Goal: Communication & Community: Answer question/provide support

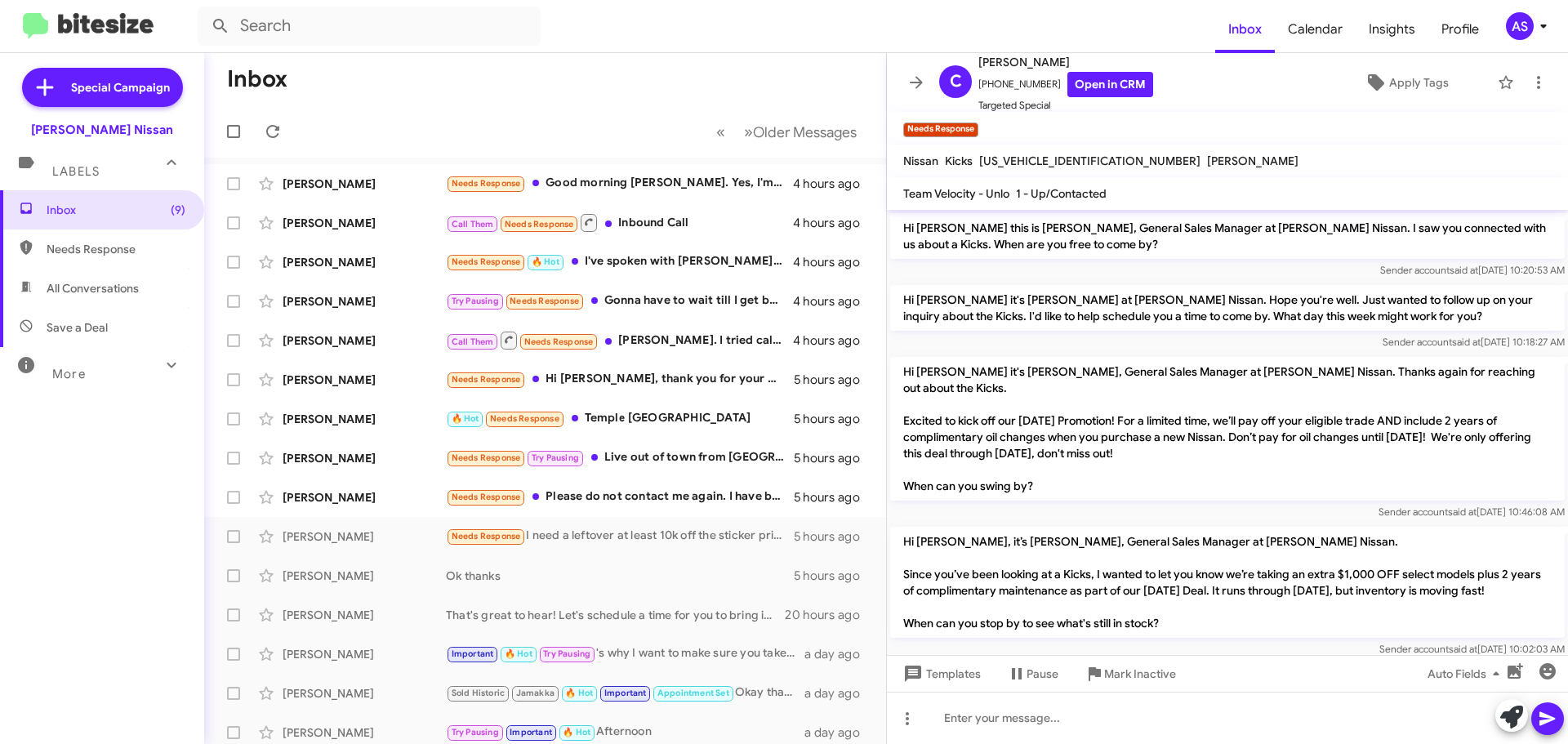
scroll to position [65, 0]
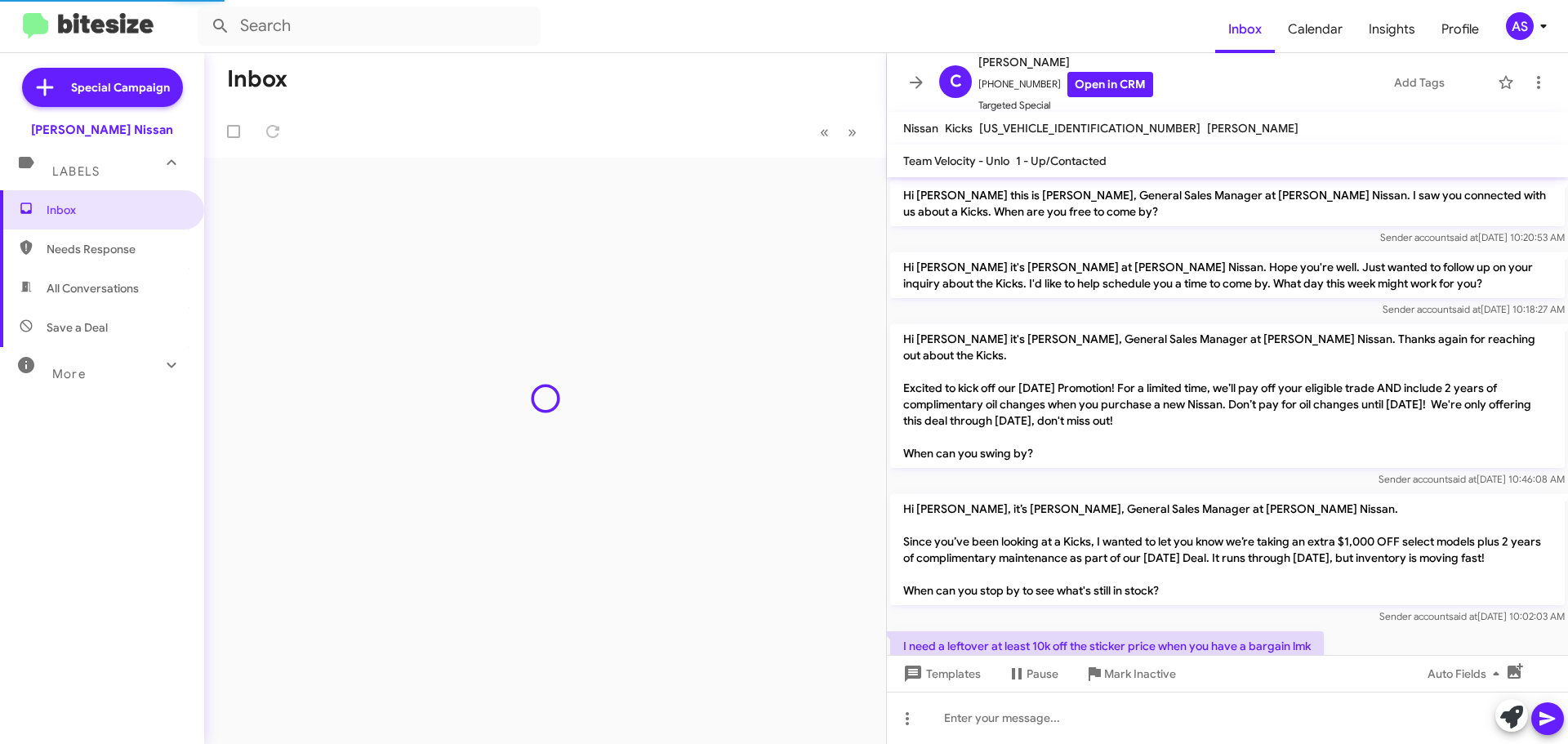
scroll to position [33, 0]
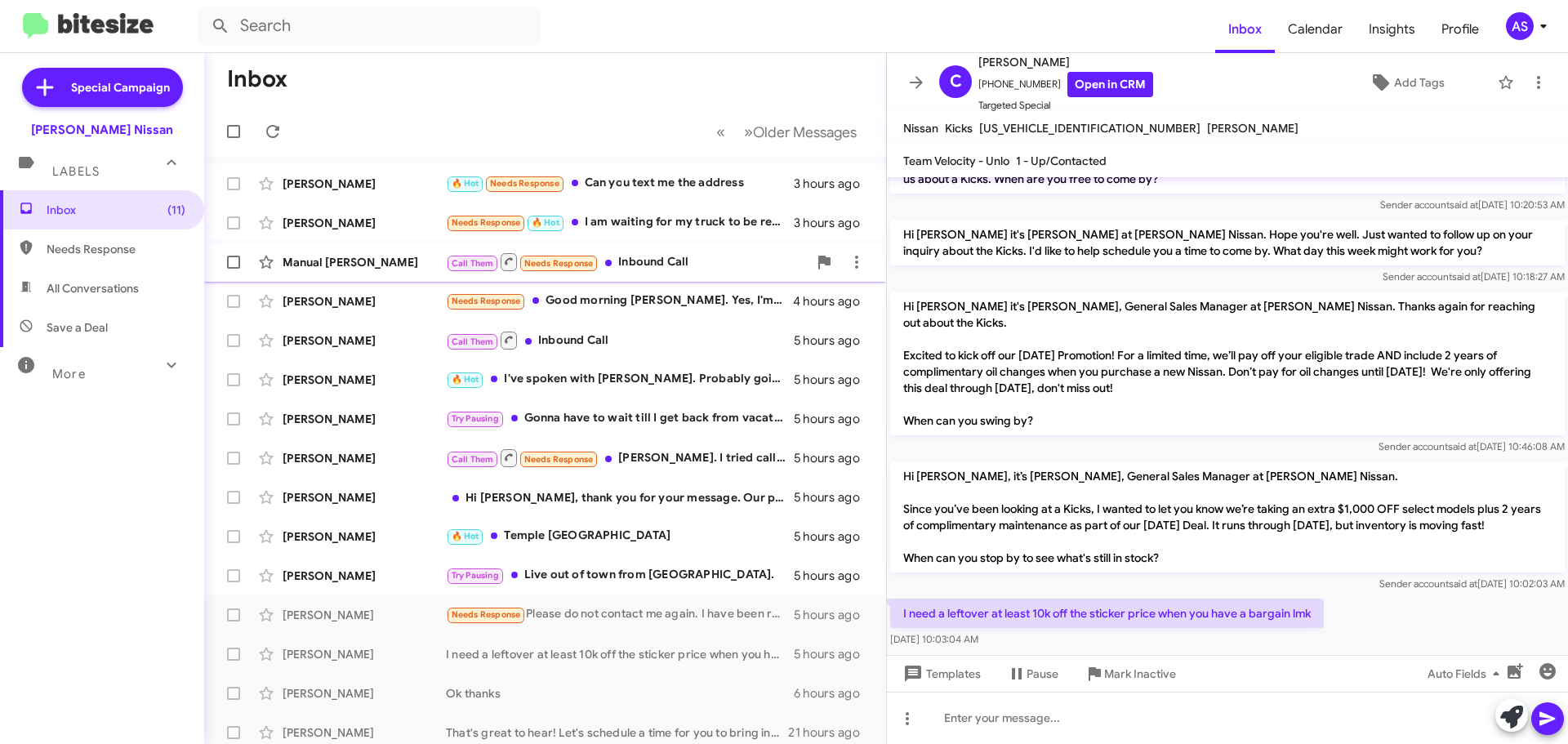
click at [727, 251] on div "Manual [PERSON_NAME] Call Them Needs Response Inbound Call 3 hours ago" at bounding box center [546, 262] width 656 height 33
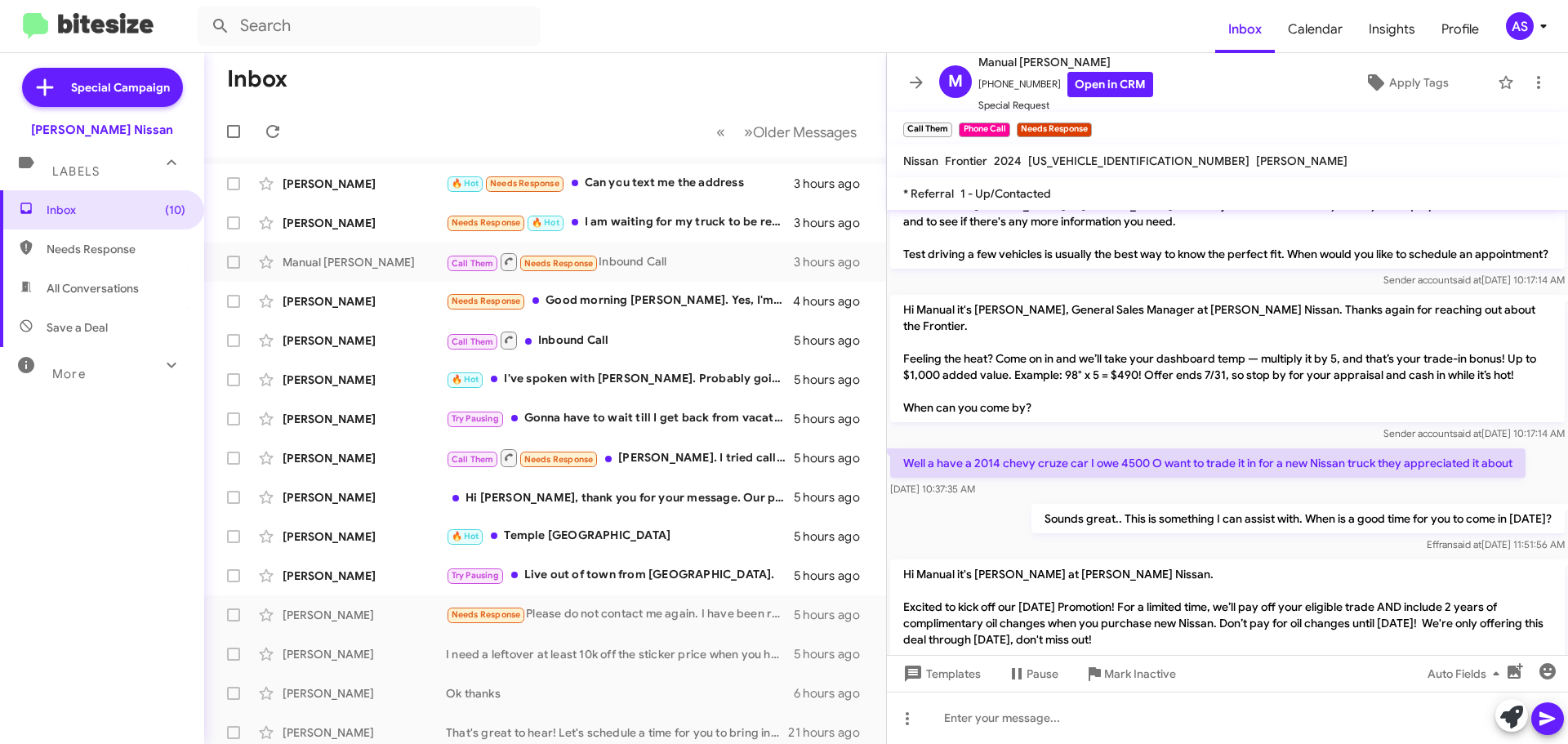
scroll to position [453, 0]
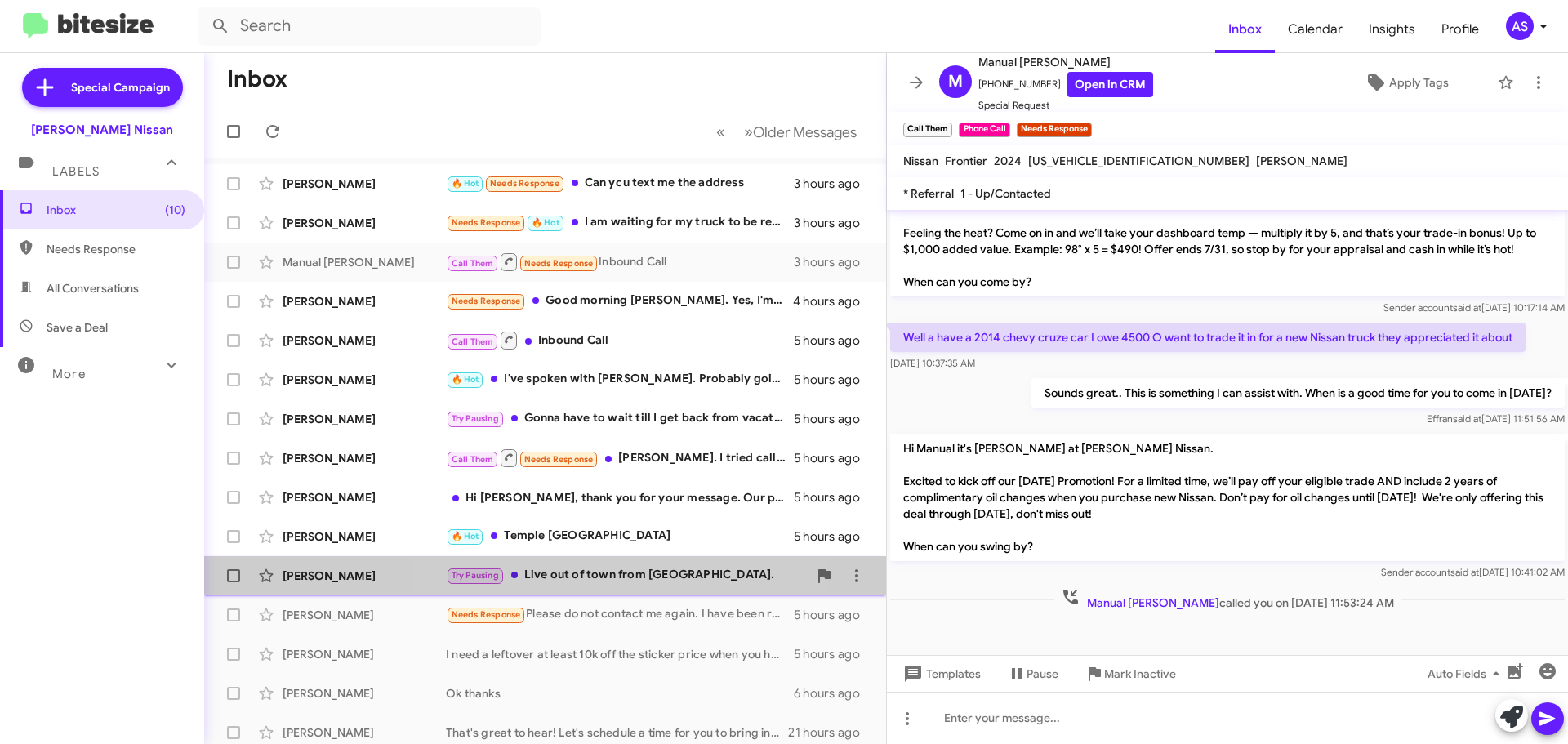
drag, startPoint x: 570, startPoint y: 570, endPoint x: 579, endPoint y: 569, distance: 9.1
click at [571, 570] on div "Try Pausing Live out of town from [GEOGRAPHIC_DATA]." at bounding box center [627, 576] width 361 height 18
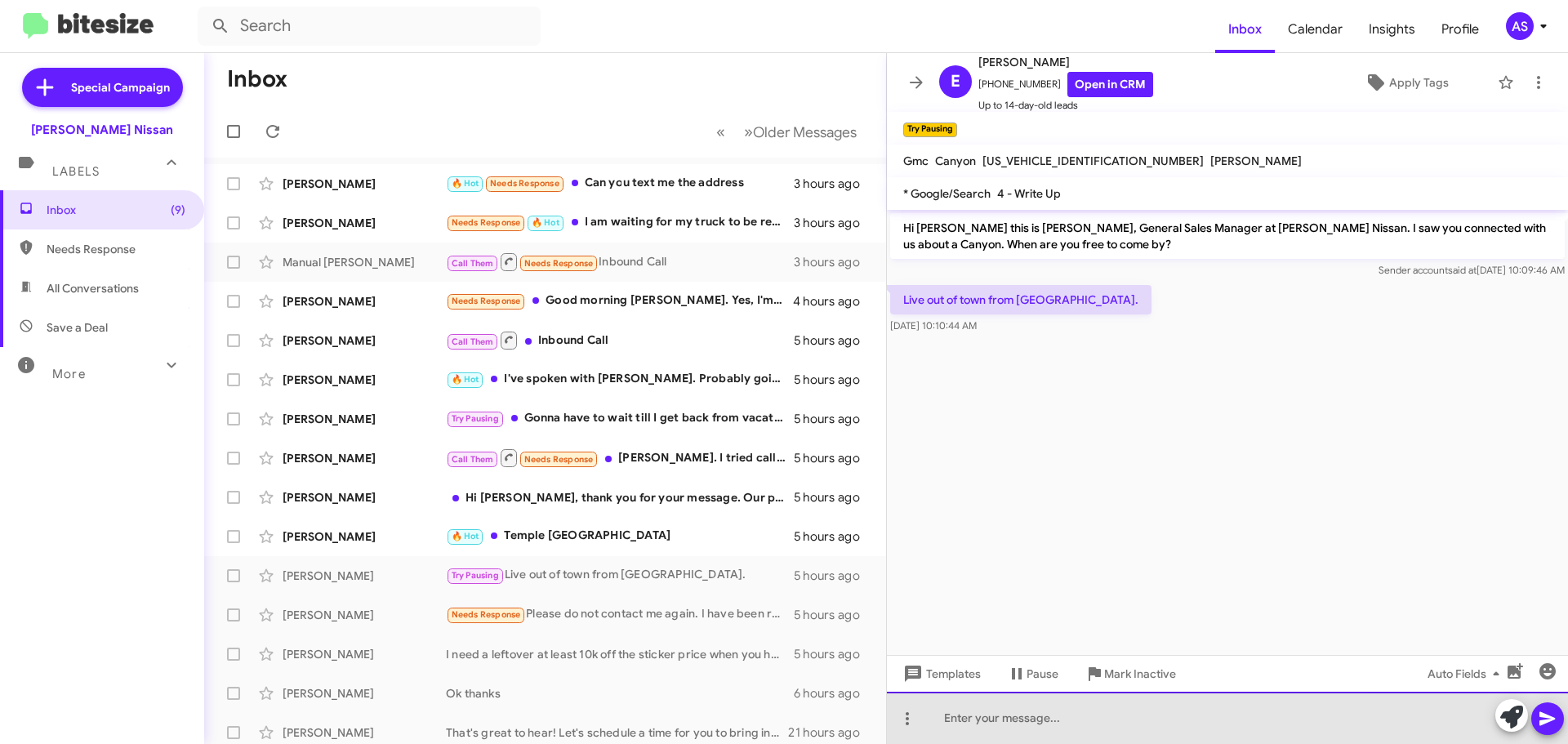
click at [1053, 716] on div at bounding box center [1227, 718] width 681 height 52
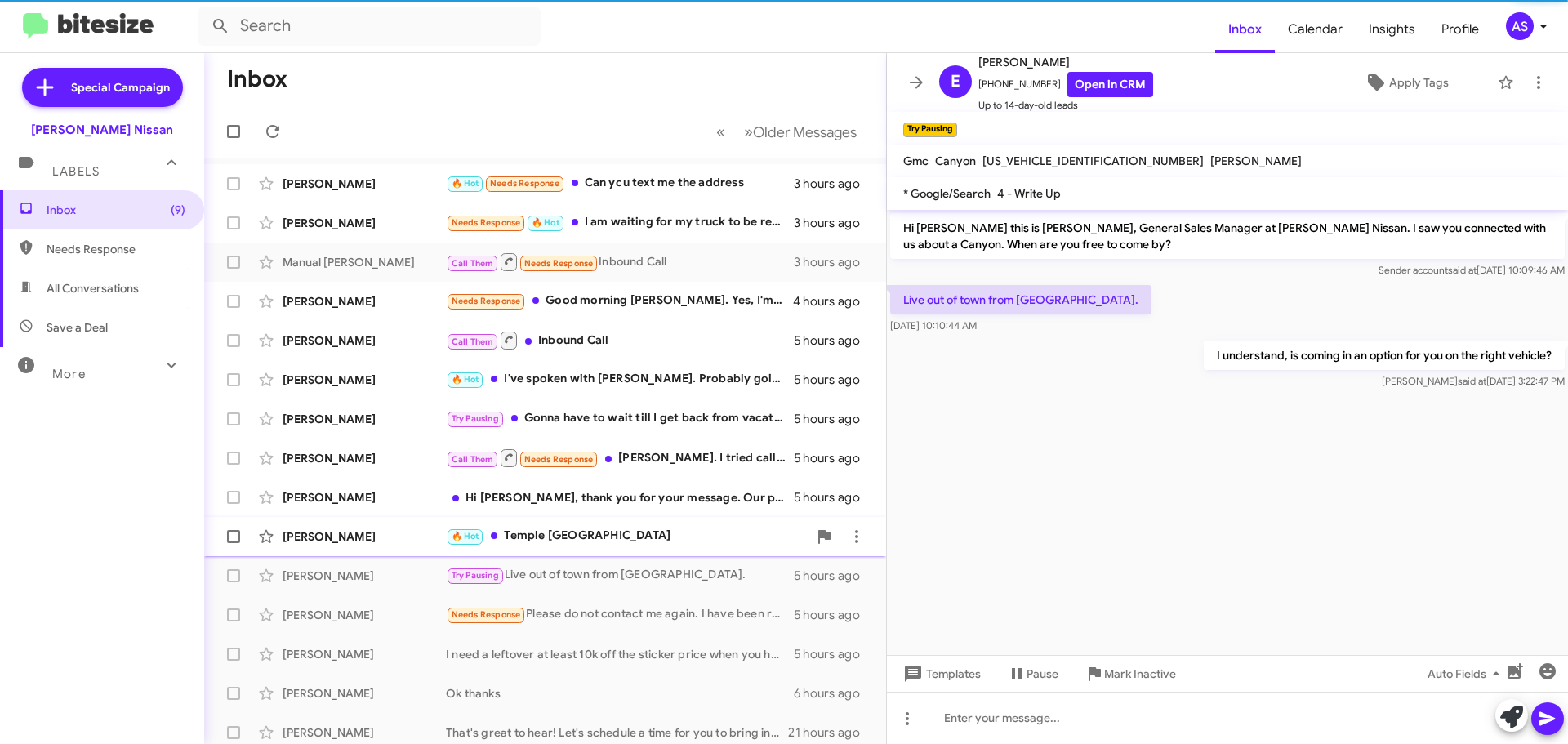
click at [585, 534] on div "🔥 Hot Temple [GEOGRAPHIC_DATA]" at bounding box center [627, 536] width 361 height 18
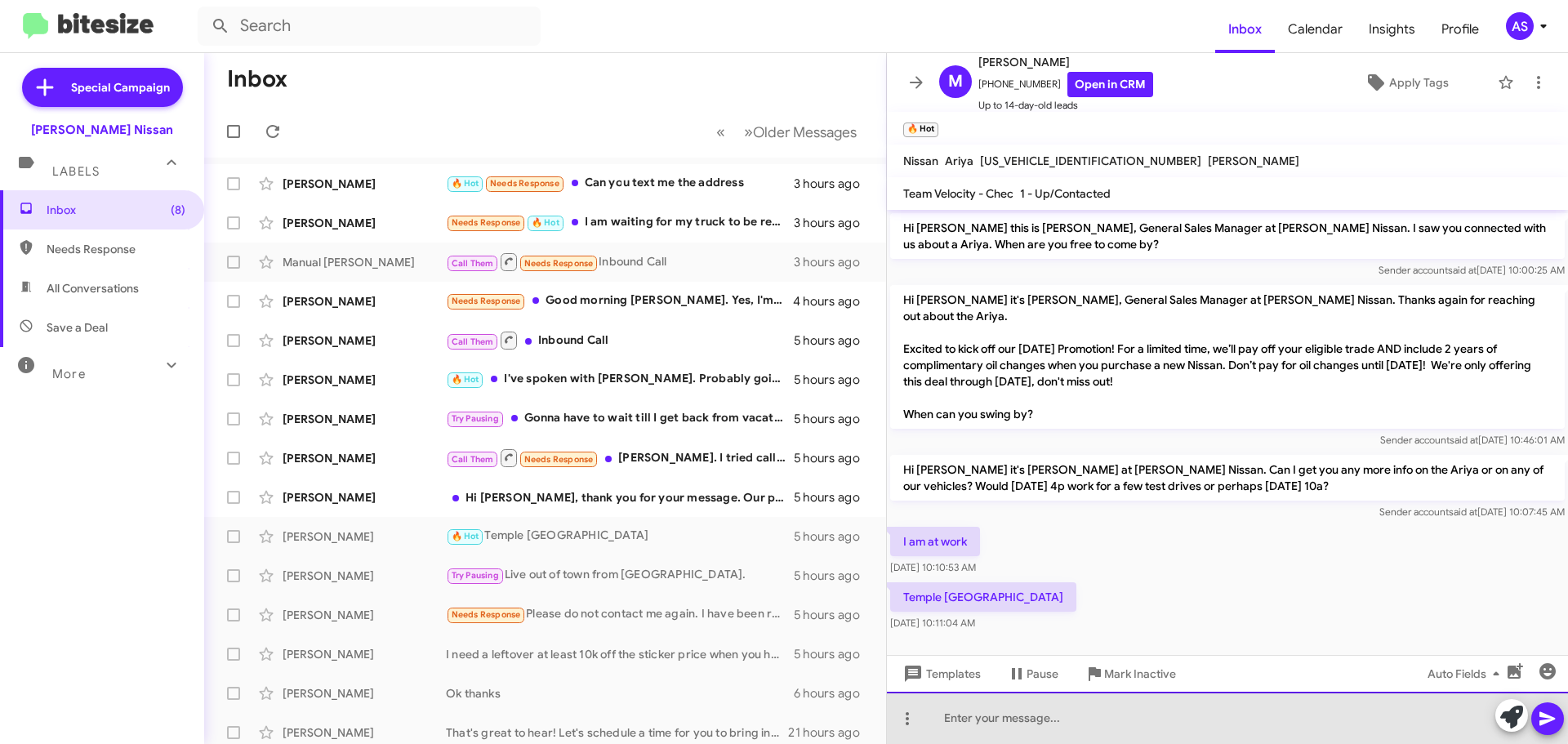
click at [1080, 714] on div at bounding box center [1227, 718] width 681 height 52
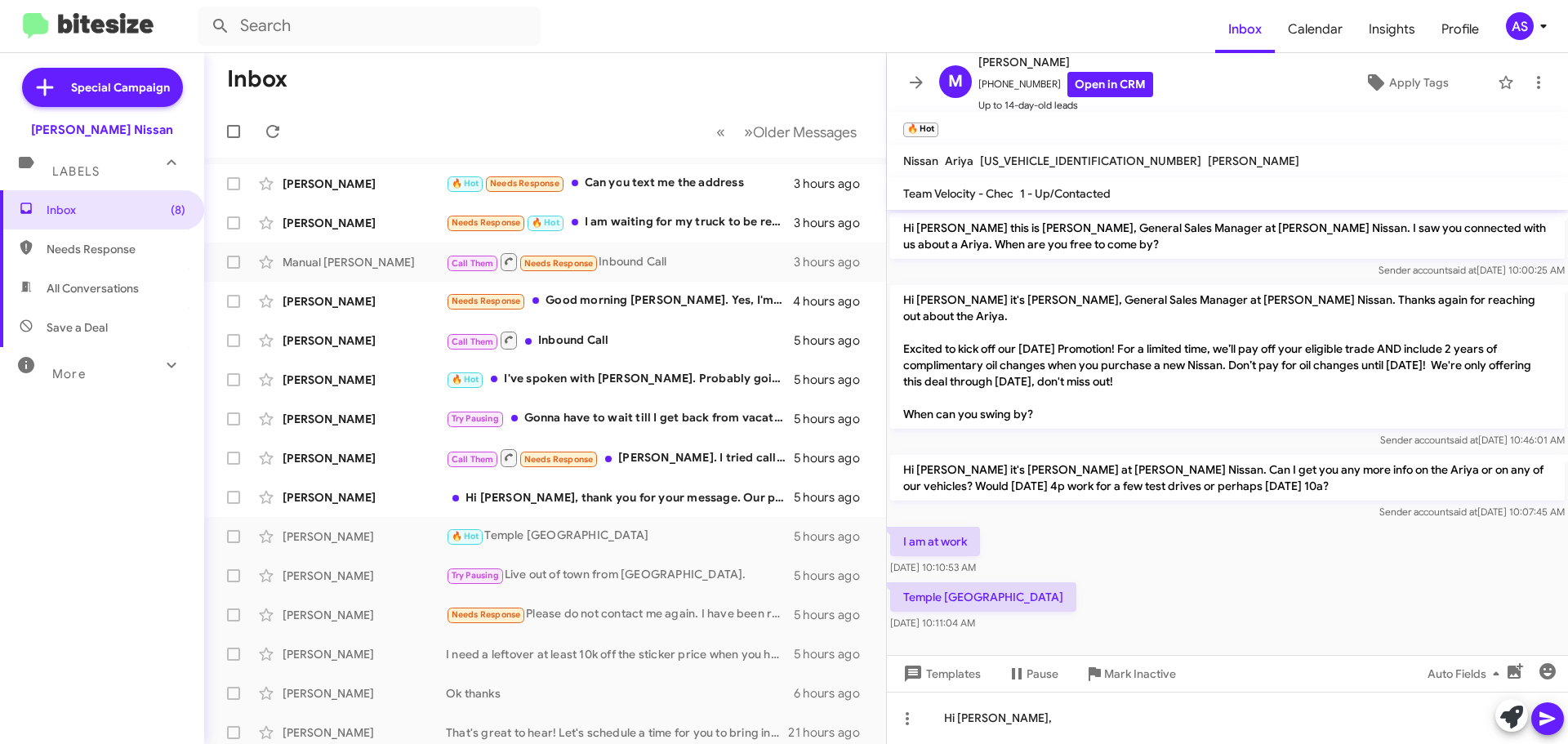
click at [1206, 553] on div "I am at work [DATE] 10:10:53 AM" at bounding box center [1227, 552] width 681 height 55
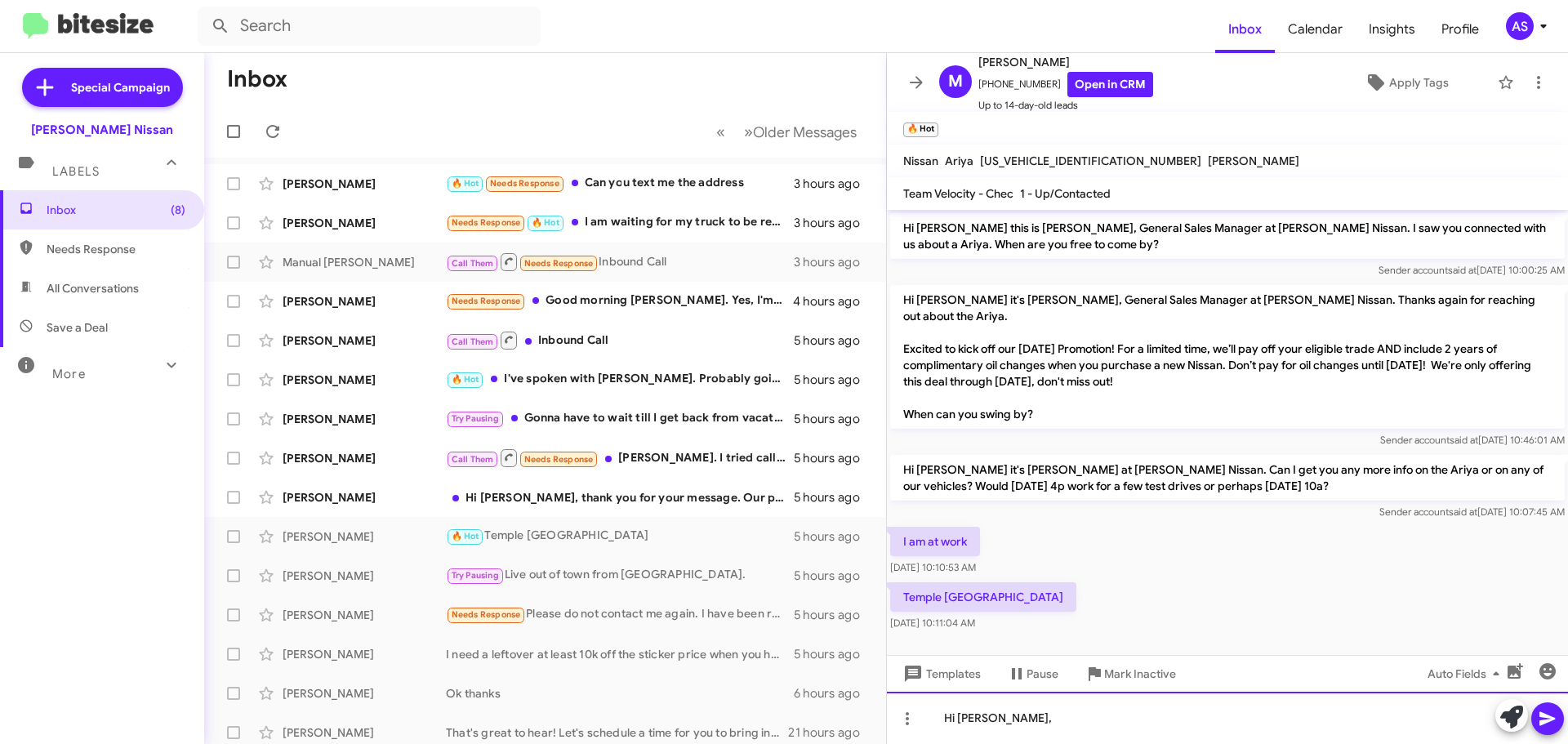
click at [1027, 715] on div "Hi [PERSON_NAME]," at bounding box center [1227, 718] width 681 height 52
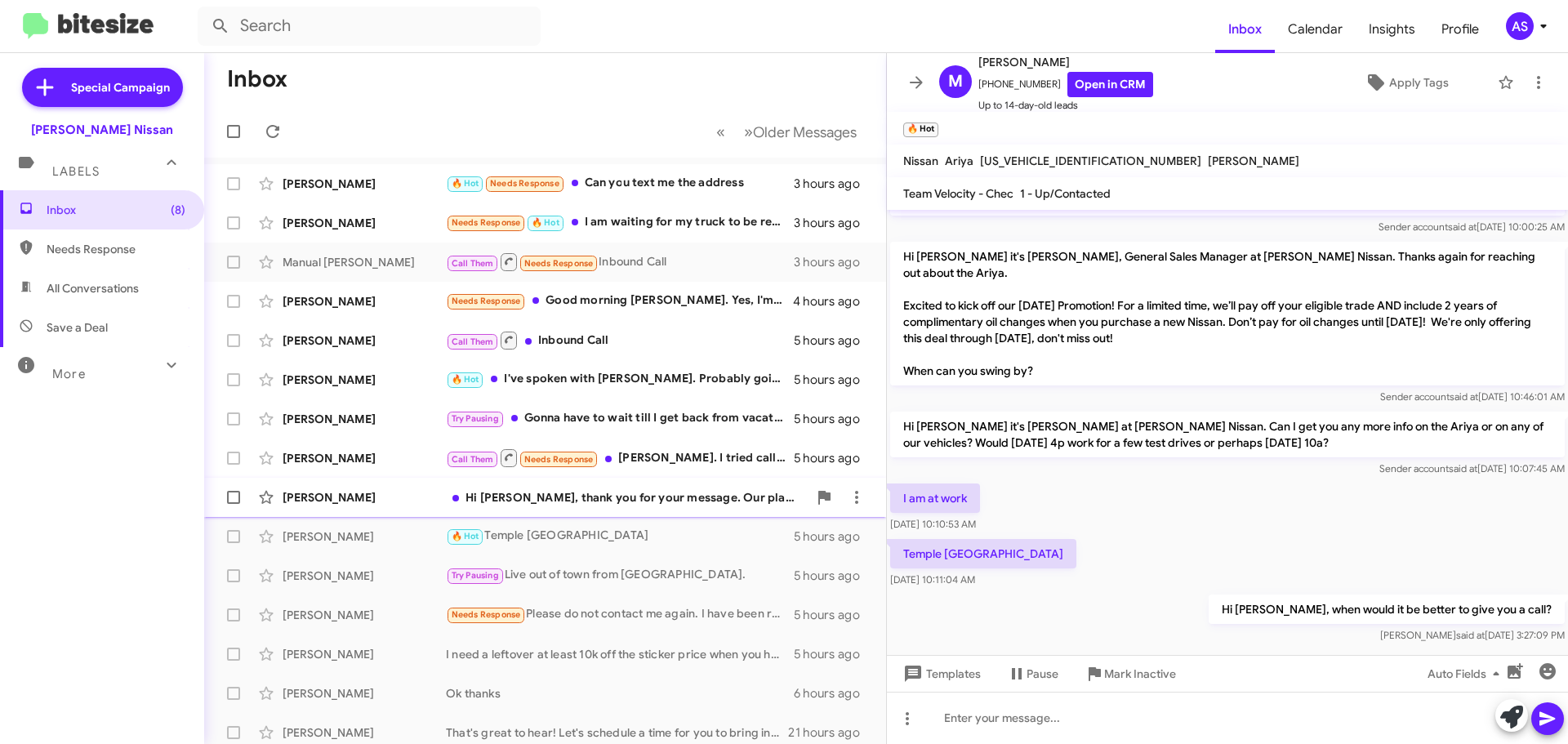
click at [531, 501] on div "Hi [PERSON_NAME], thank you for your message. Our plan on purchasing another ca…" at bounding box center [627, 498] width 361 height 17
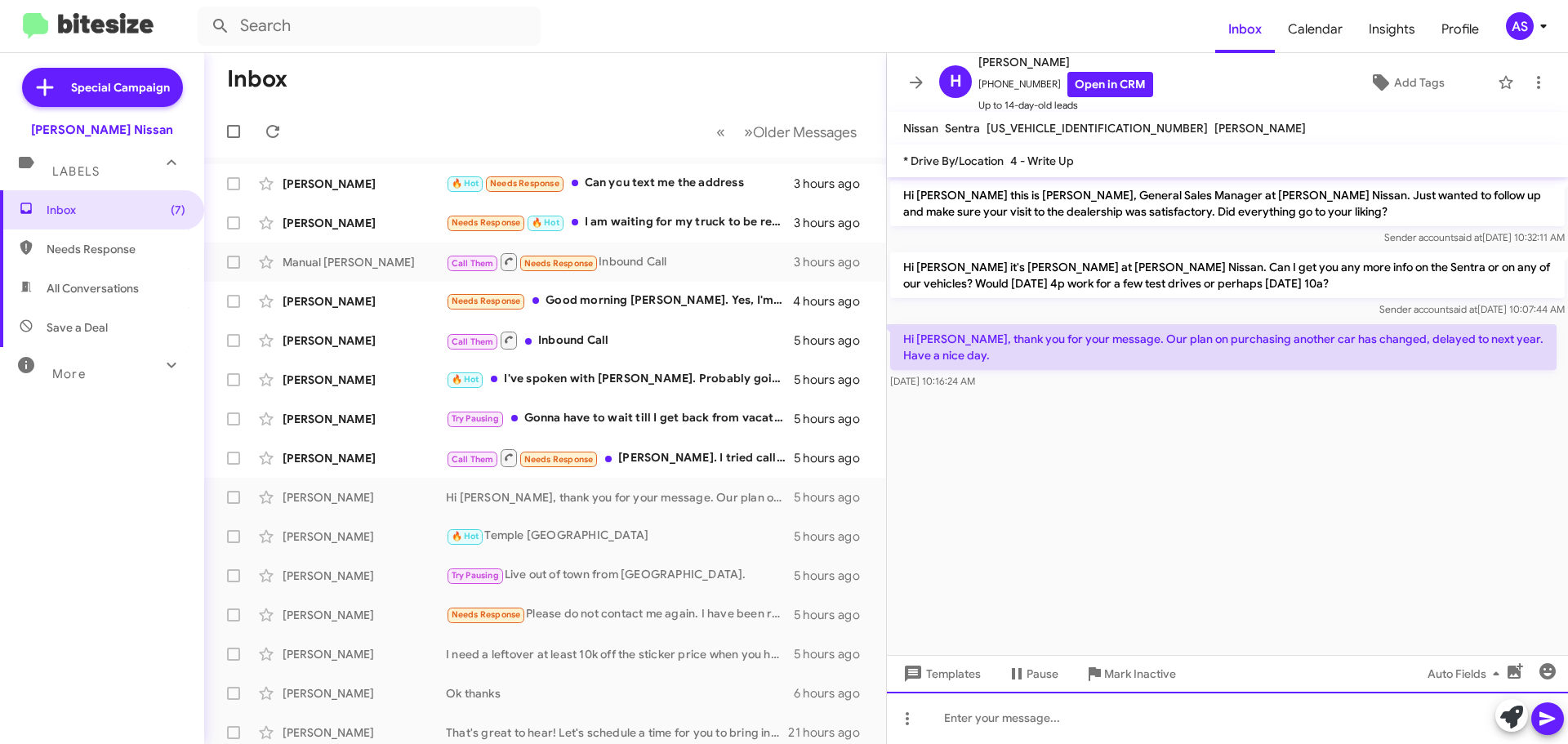
click at [1171, 705] on div at bounding box center [1227, 718] width 681 height 52
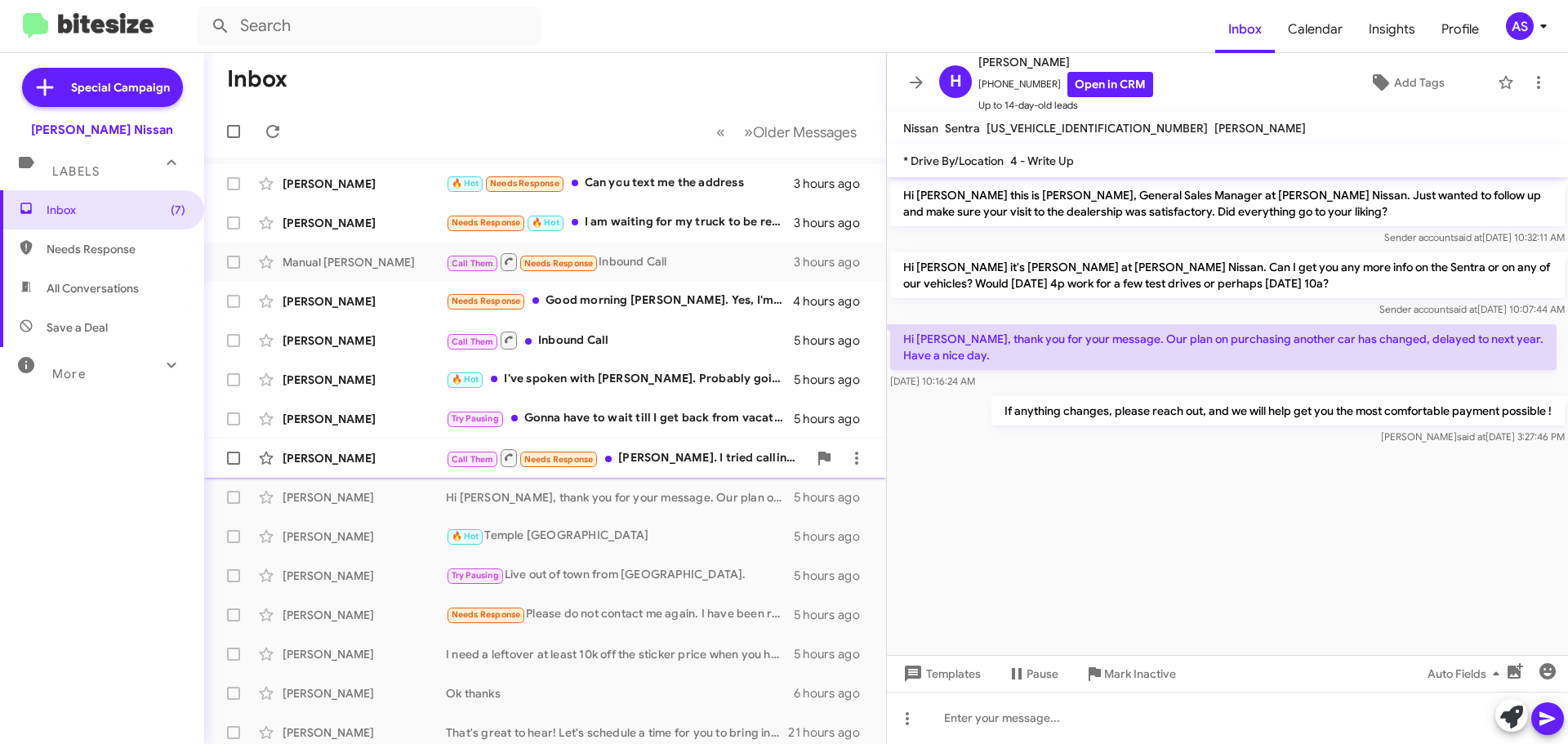
click at [675, 468] on div "Call Them Needs Response [PERSON_NAME]. I tried calling you. I'm still interest…" at bounding box center [627, 458] width 361 height 20
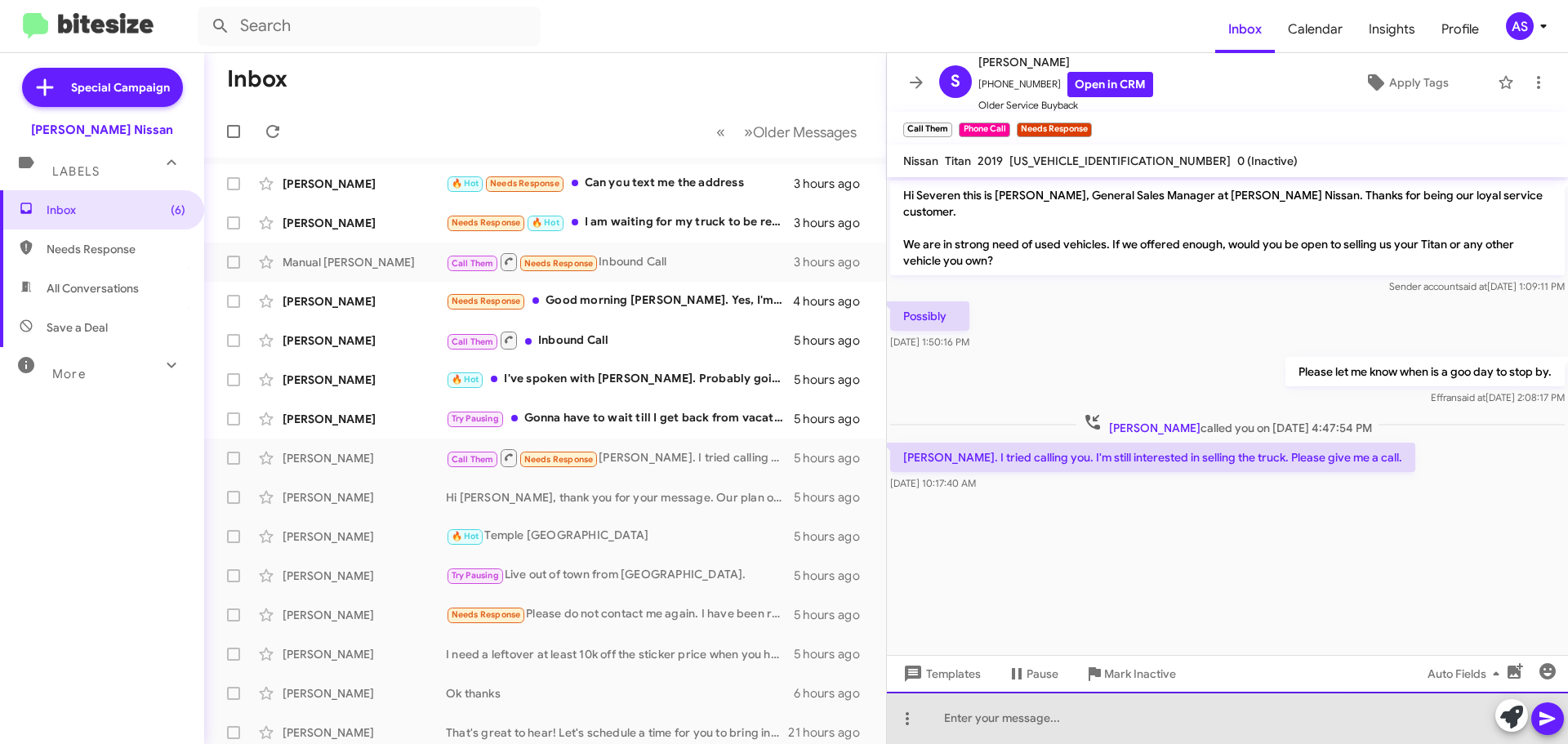
click at [1045, 716] on div at bounding box center [1227, 718] width 681 height 52
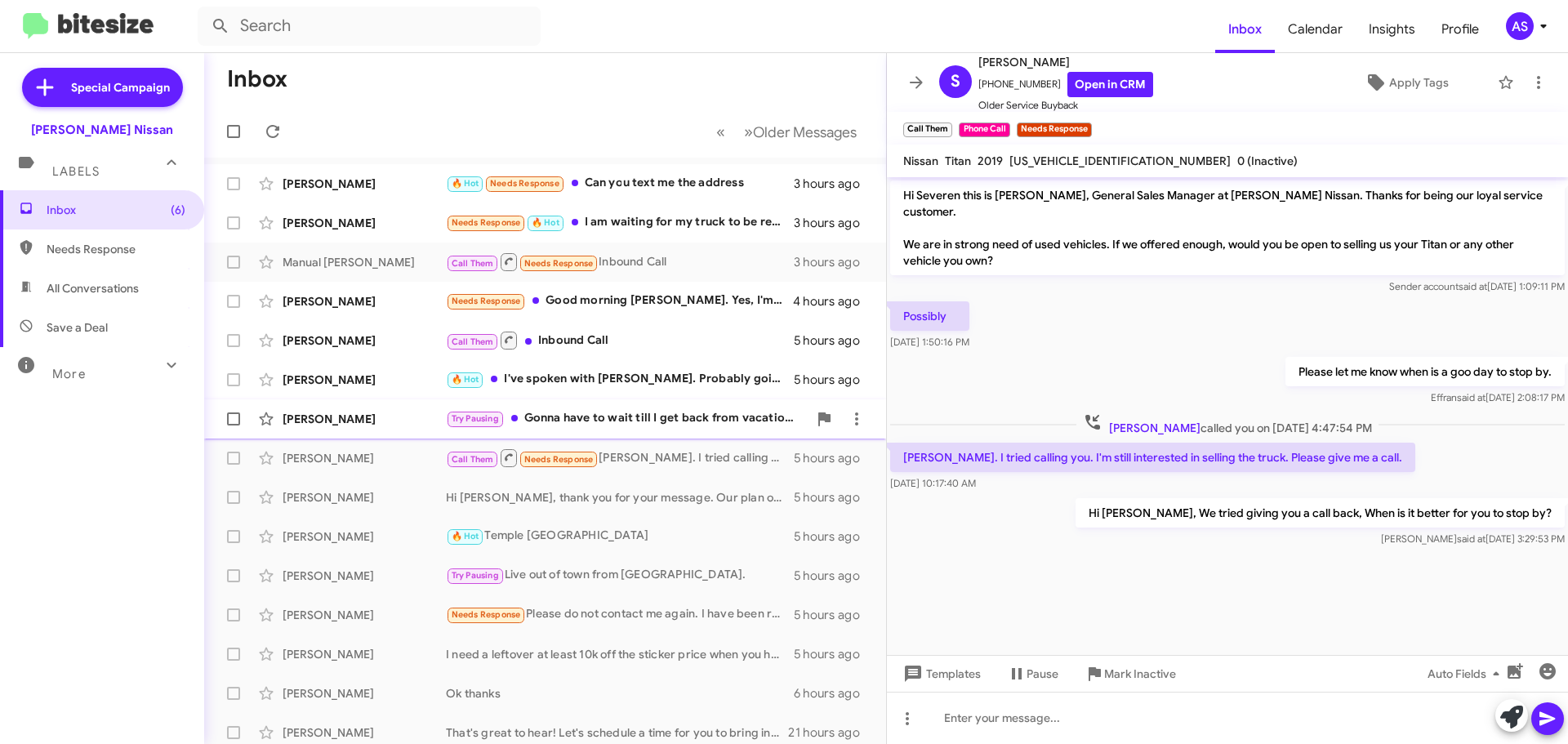
click at [702, 412] on div "Try Pausing Gonna have to wait till I get back from vacation I am heading to [U…" at bounding box center [627, 418] width 361 height 18
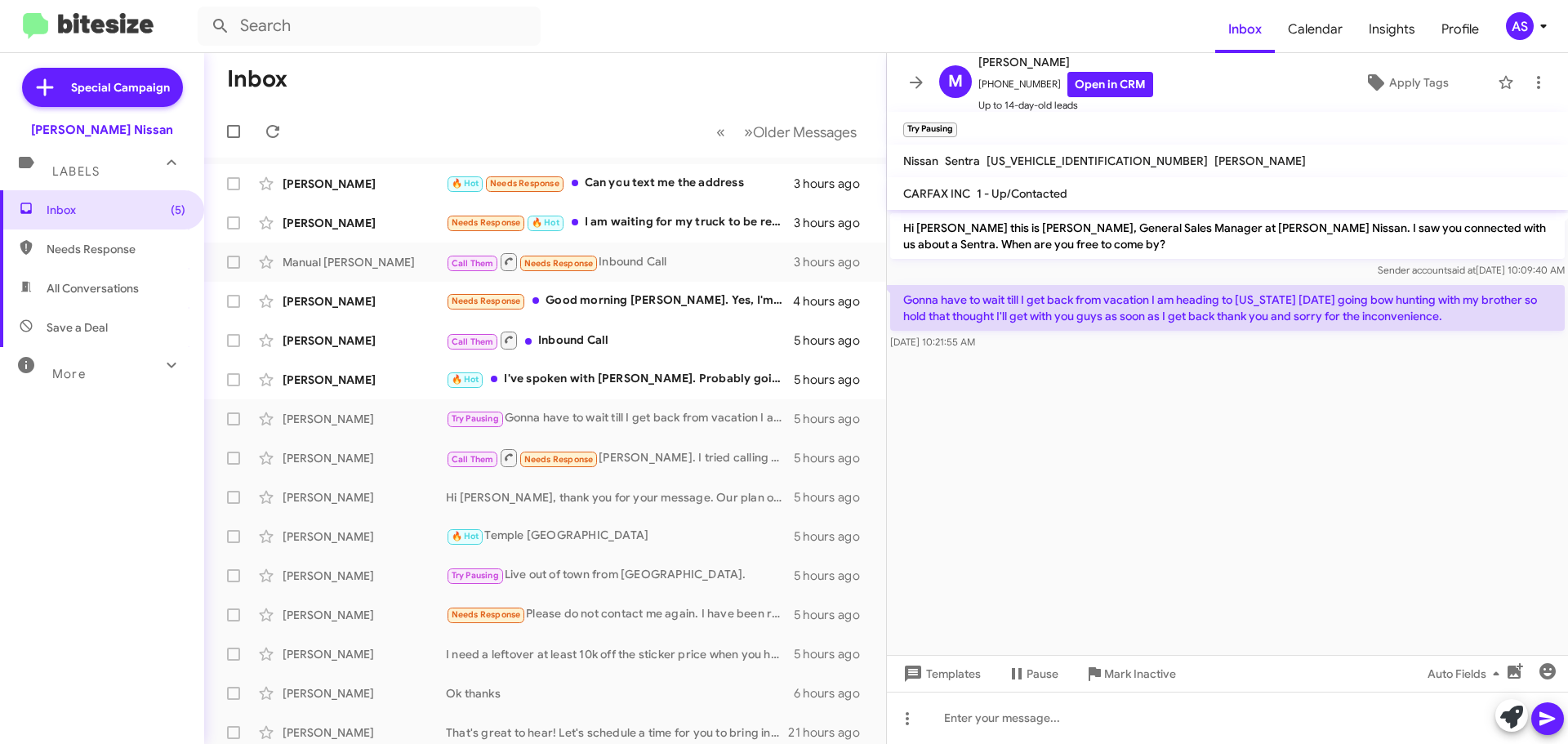
click at [997, 472] on cdk-virtual-scroll-viewport "Hi [PERSON_NAME] this is [PERSON_NAME], General Sales Manager at [PERSON_NAME] …" at bounding box center [1227, 433] width 681 height 445
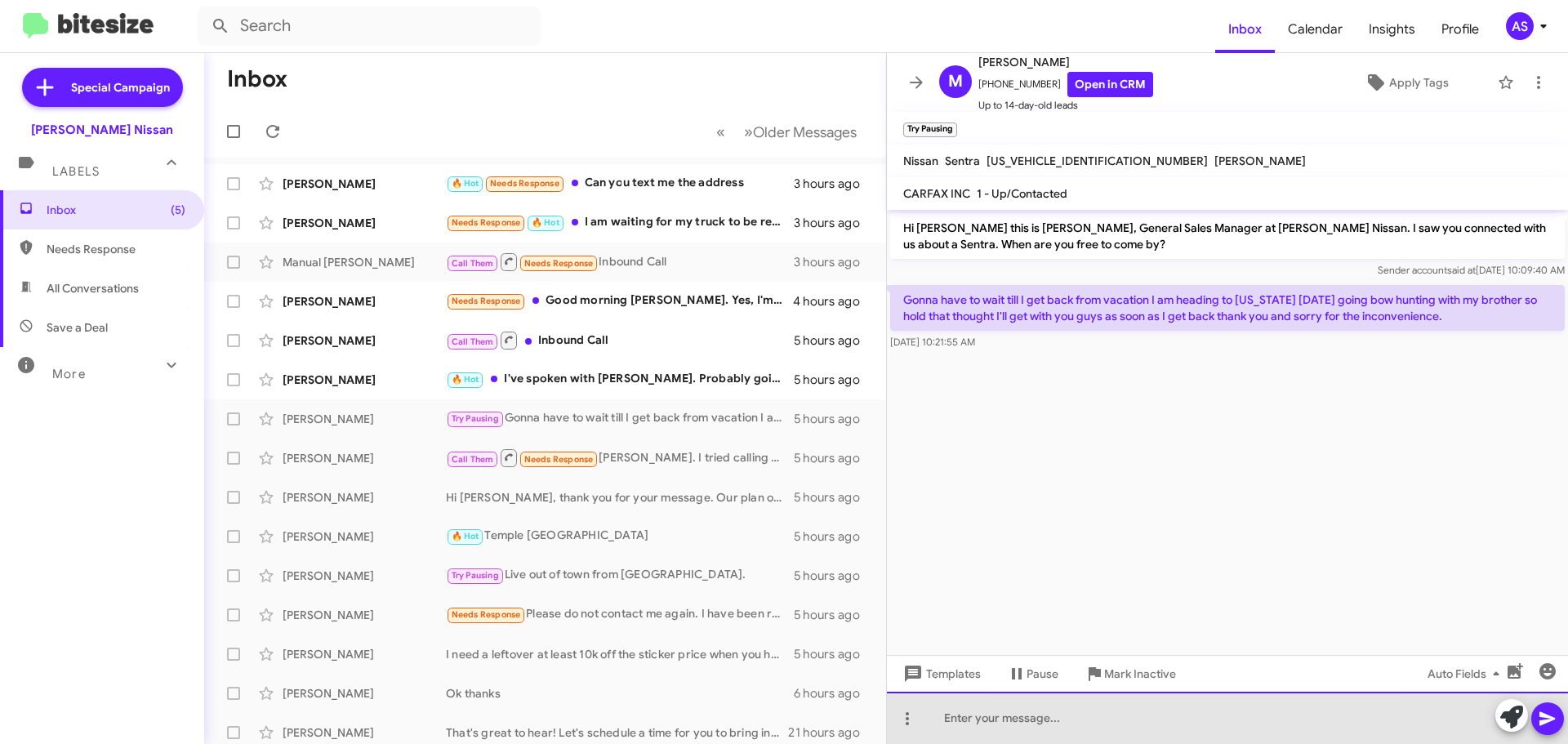
click at [1175, 722] on div at bounding box center [1227, 718] width 681 height 52
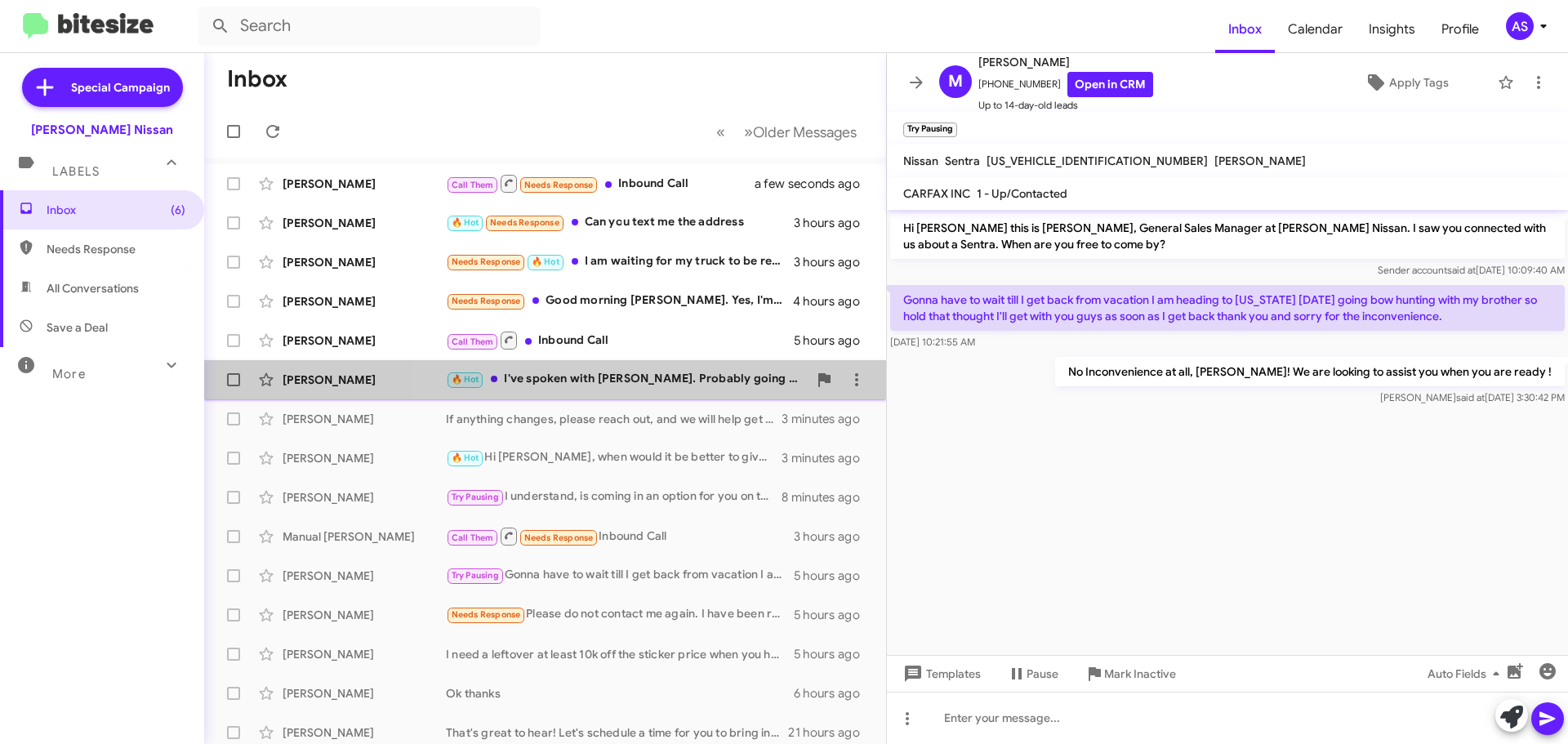
click at [661, 381] on div "🔥 Hot I've spoken with [PERSON_NAME]. Probably going to be [DATE] before we can…" at bounding box center [627, 379] width 361 height 18
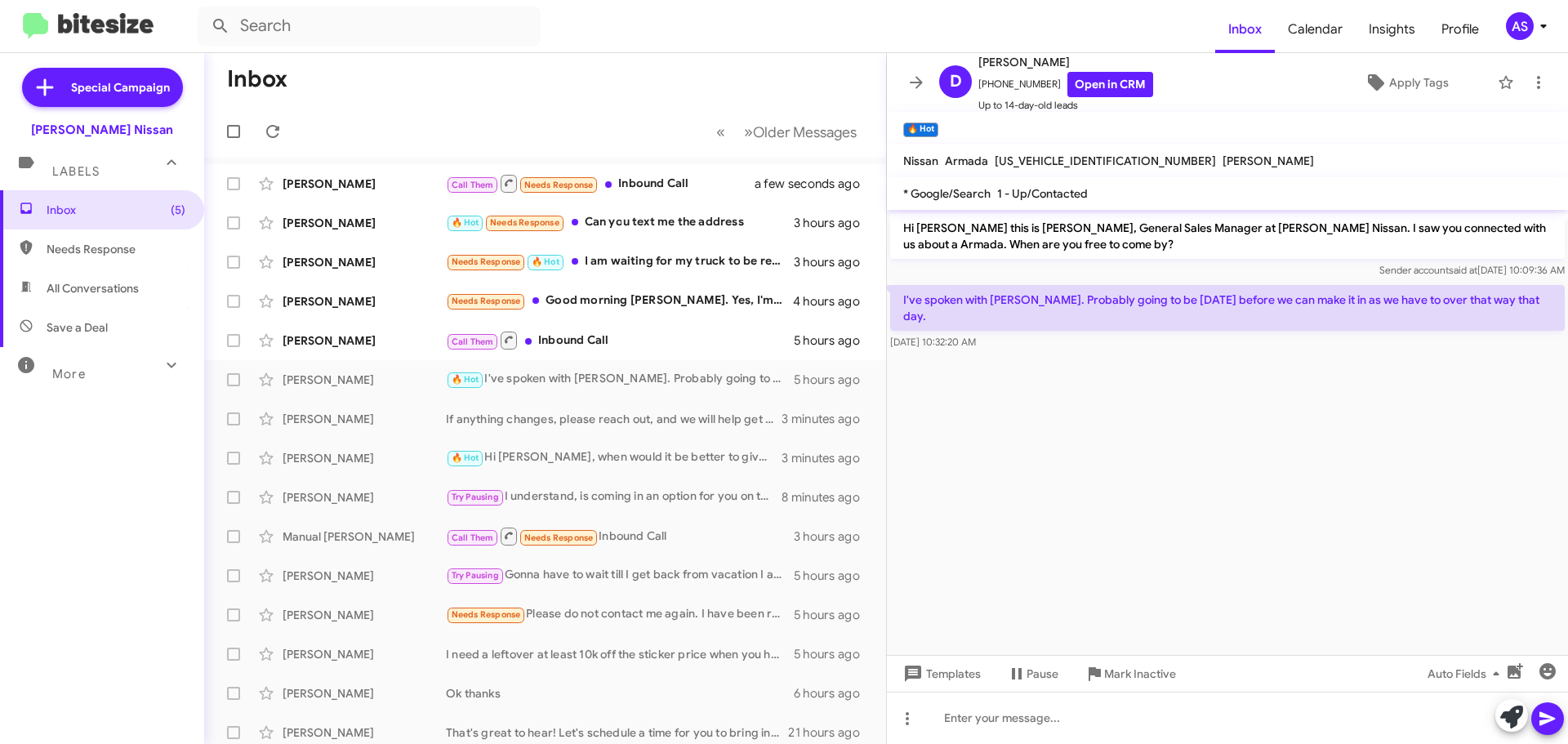
click at [1045, 386] on cdk-virtual-scroll-viewport "Hi [PERSON_NAME] this is [PERSON_NAME], General Sales Manager at [PERSON_NAME] …" at bounding box center [1227, 433] width 681 height 445
click at [1311, 503] on cdk-virtual-scroll-viewport "Hi [PERSON_NAME] this is [PERSON_NAME], General Sales Manager at [PERSON_NAME] …" at bounding box center [1227, 433] width 681 height 445
click at [79, 480] on div "Inbox (5) Needs Response All Conversations Save a Deal More Important 🔥 Hot App…" at bounding box center [102, 413] width 204 height 447
click at [643, 344] on div "Call Them Inbound Call" at bounding box center [627, 340] width 361 height 20
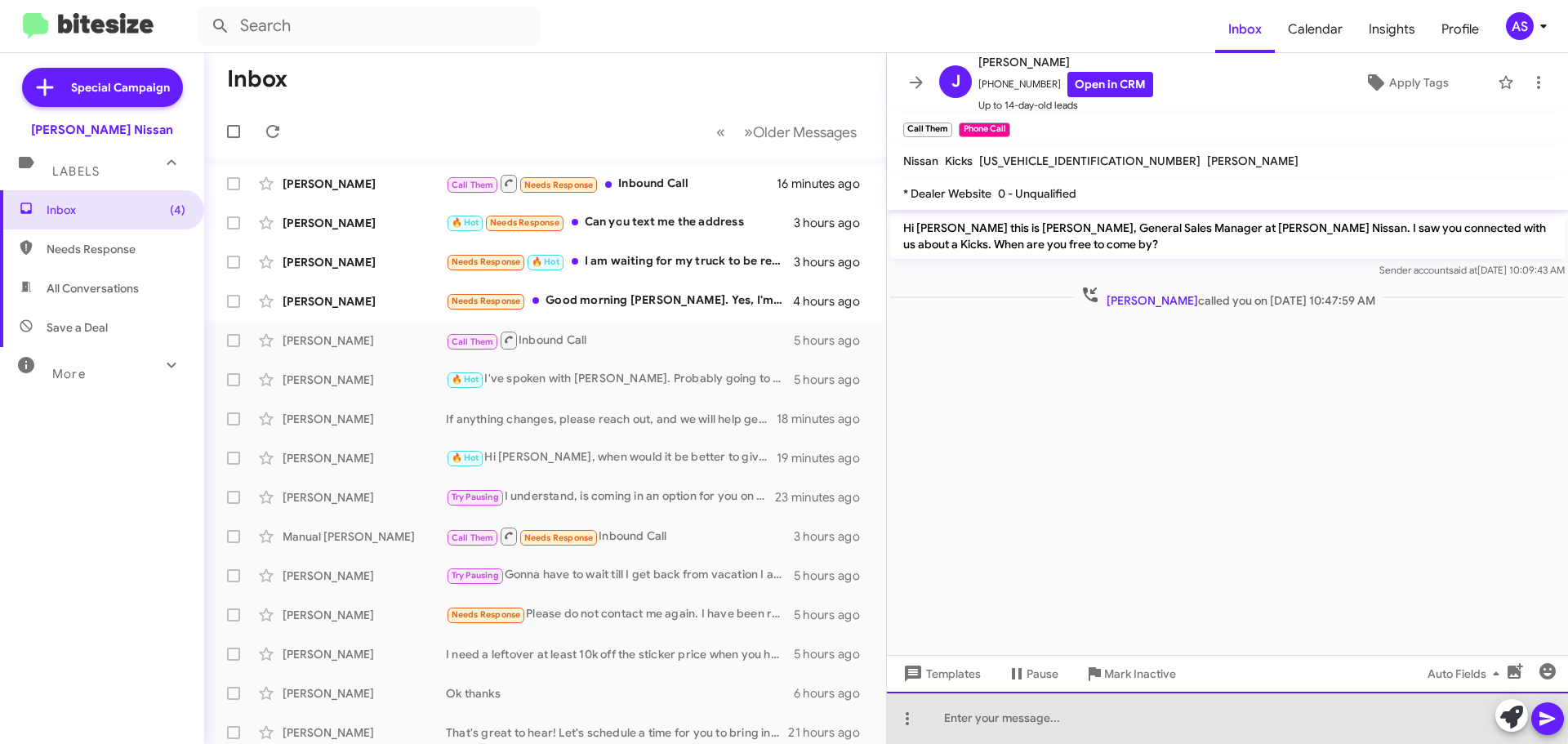
click at [1124, 712] on div at bounding box center [1227, 718] width 681 height 52
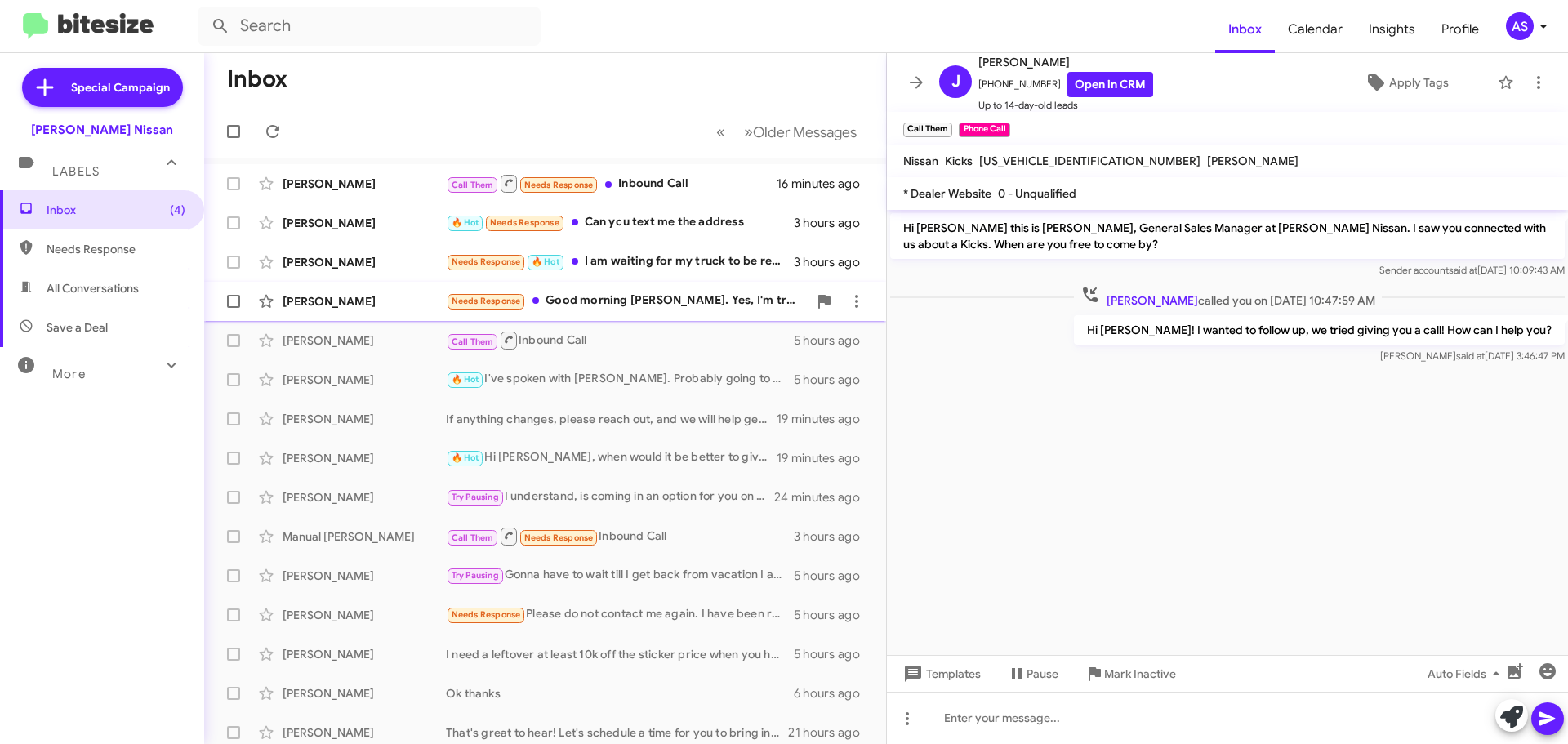
click at [632, 296] on div "Needs Response Good morning [PERSON_NAME]. Yes, I'm trying to decide between yo…" at bounding box center [627, 301] width 361 height 18
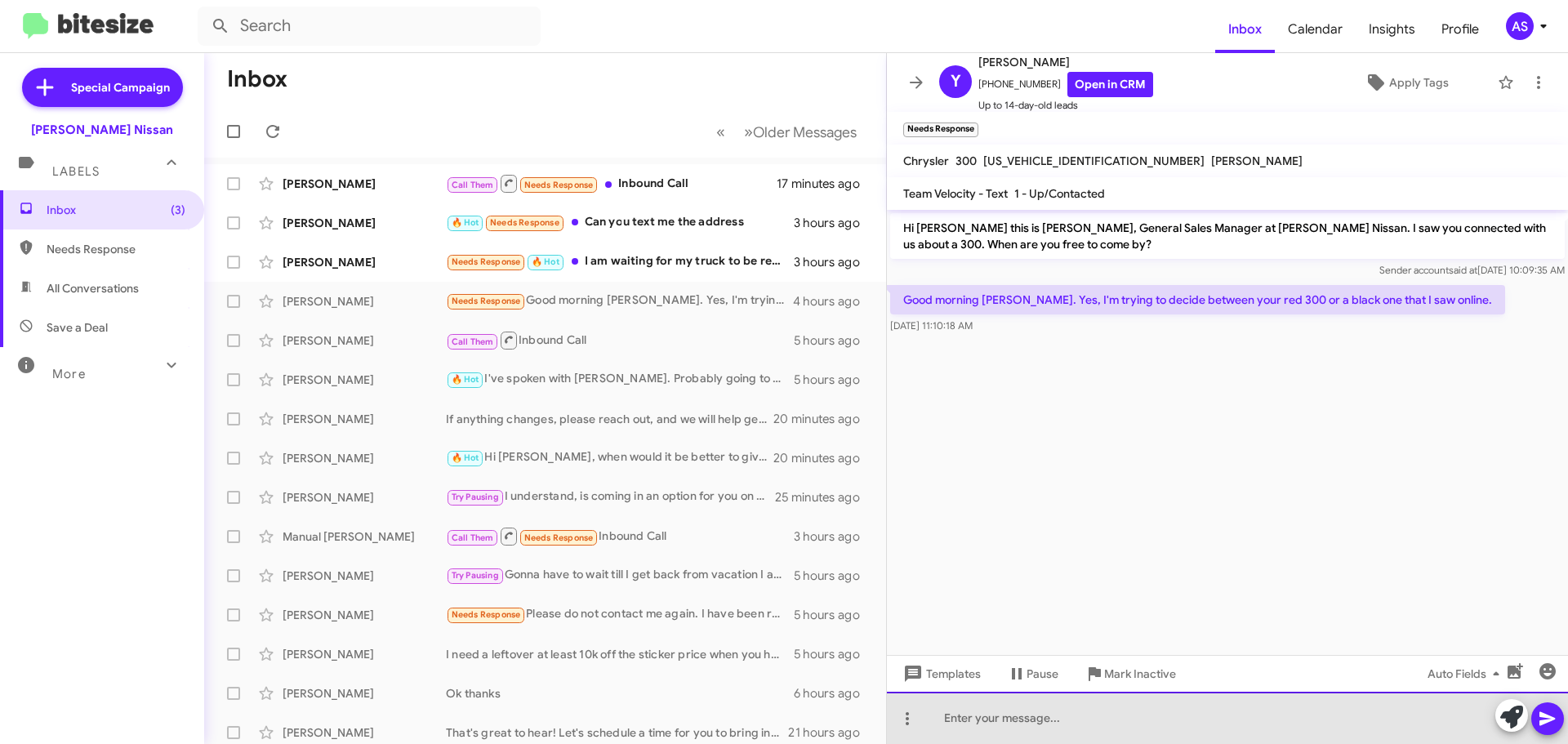
click at [1248, 710] on div at bounding box center [1227, 718] width 681 height 52
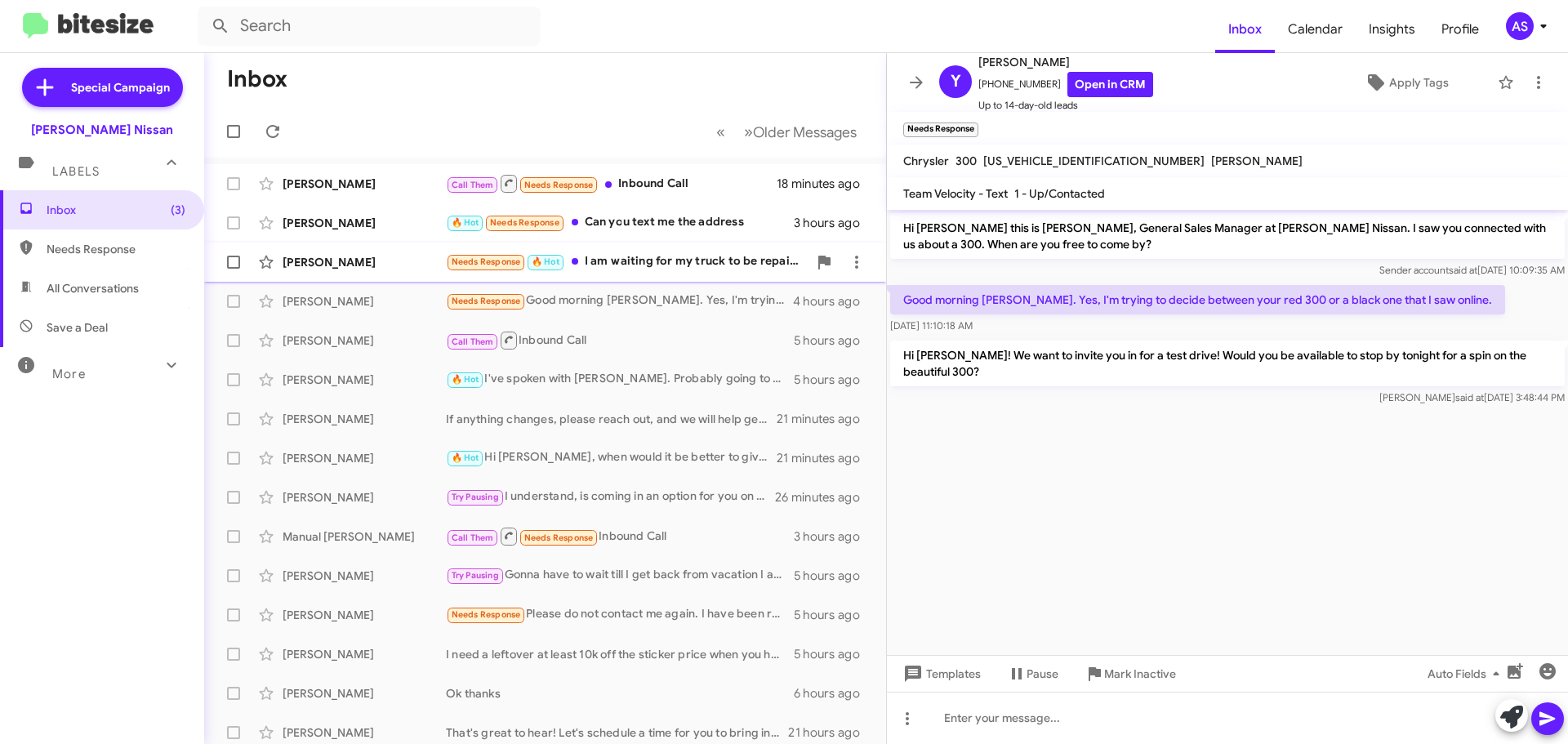
click at [705, 270] on div "Needs Response 🔥 Hot I am waiting for my truck to be repaired Try this weekend" at bounding box center [627, 262] width 361 height 18
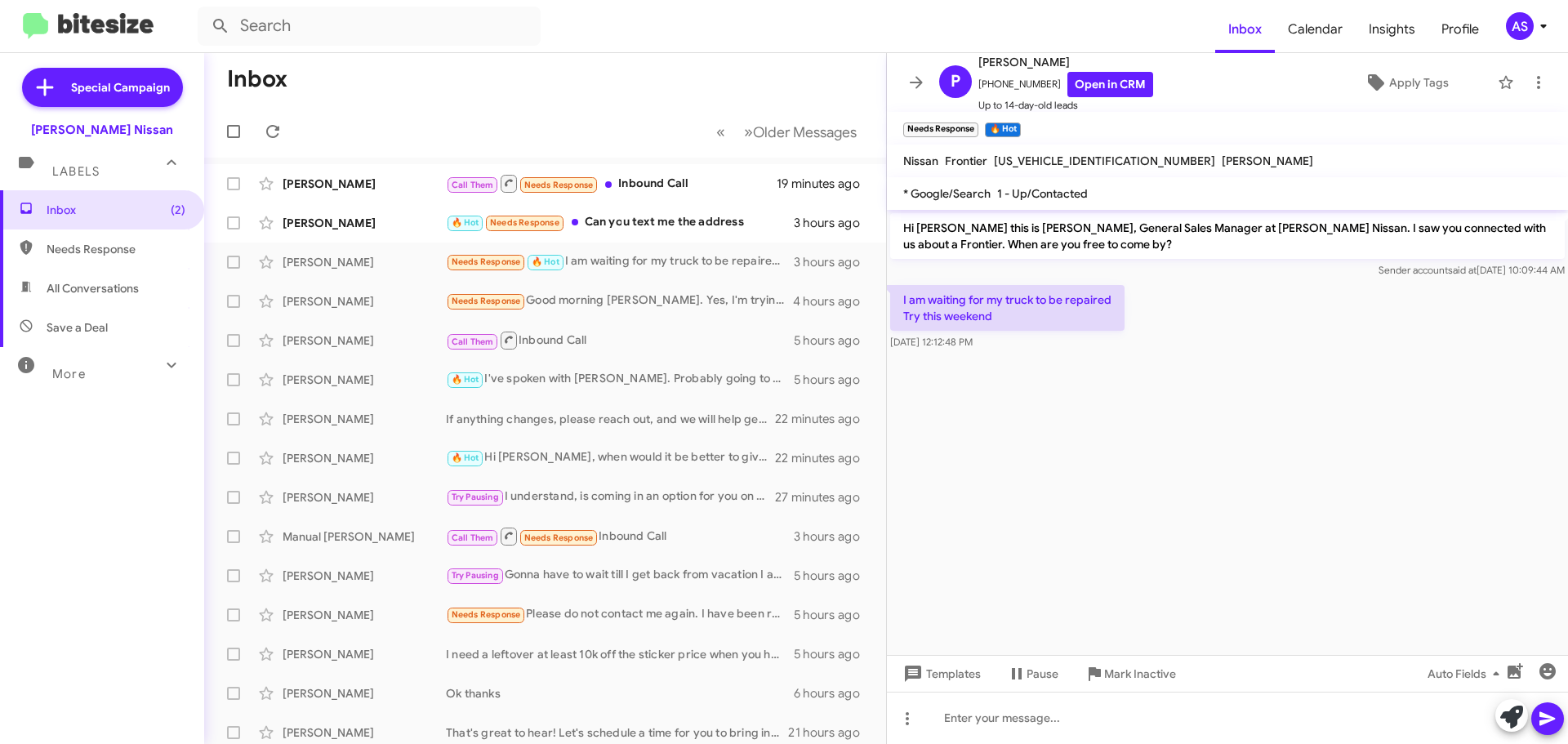
click at [149, 516] on div "Inbox (2) Needs Response All Conversations Save a Deal More Important 🔥 Hot App…" at bounding box center [102, 413] width 204 height 447
